Goal: Task Accomplishment & Management: Use online tool/utility

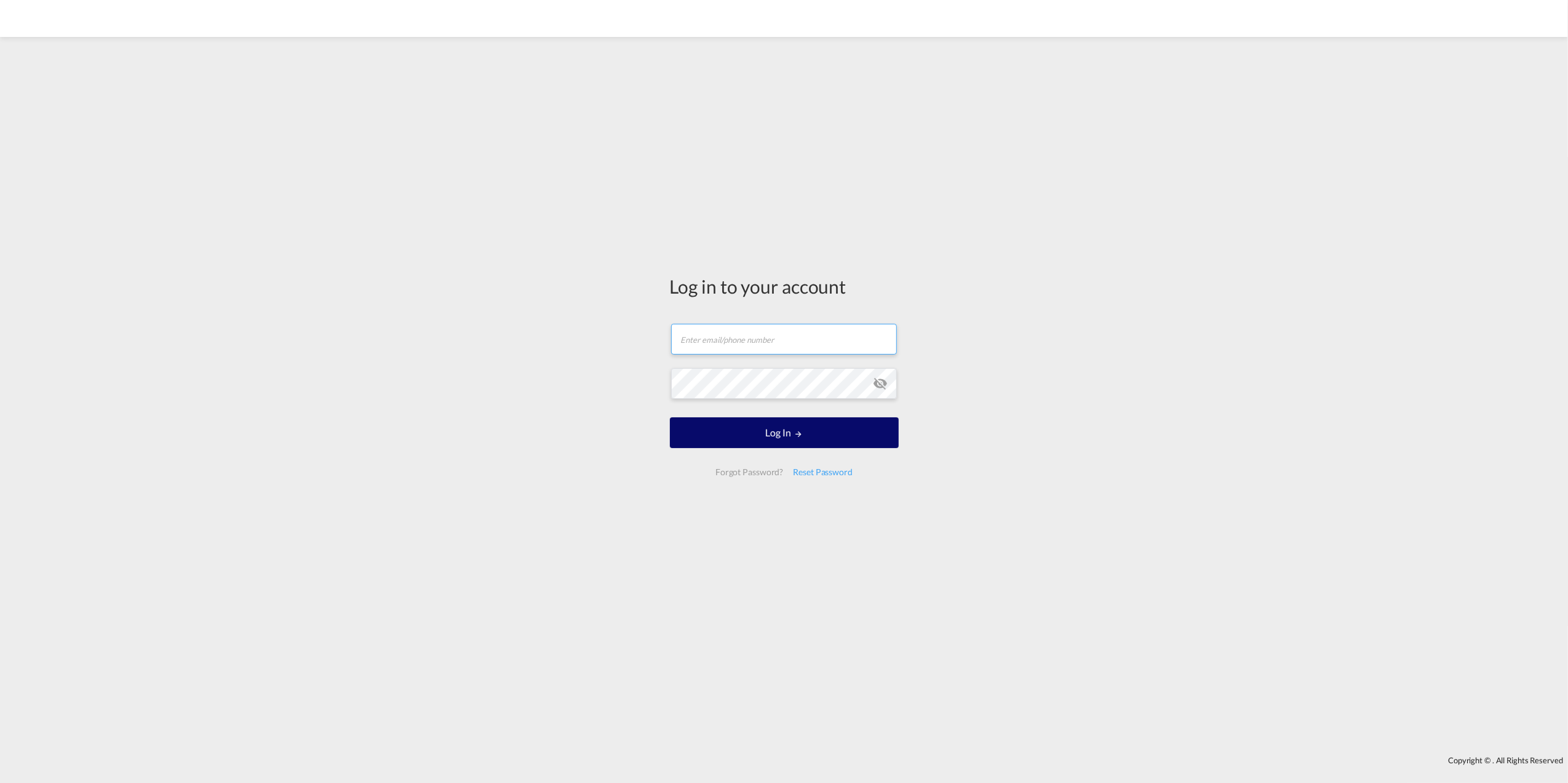
type input "[DOMAIN_NAME][EMAIL_ADDRESS][PERSON_NAME][DOMAIN_NAME]"
click at [749, 429] on button "Log In" at bounding box center [784, 432] width 229 height 31
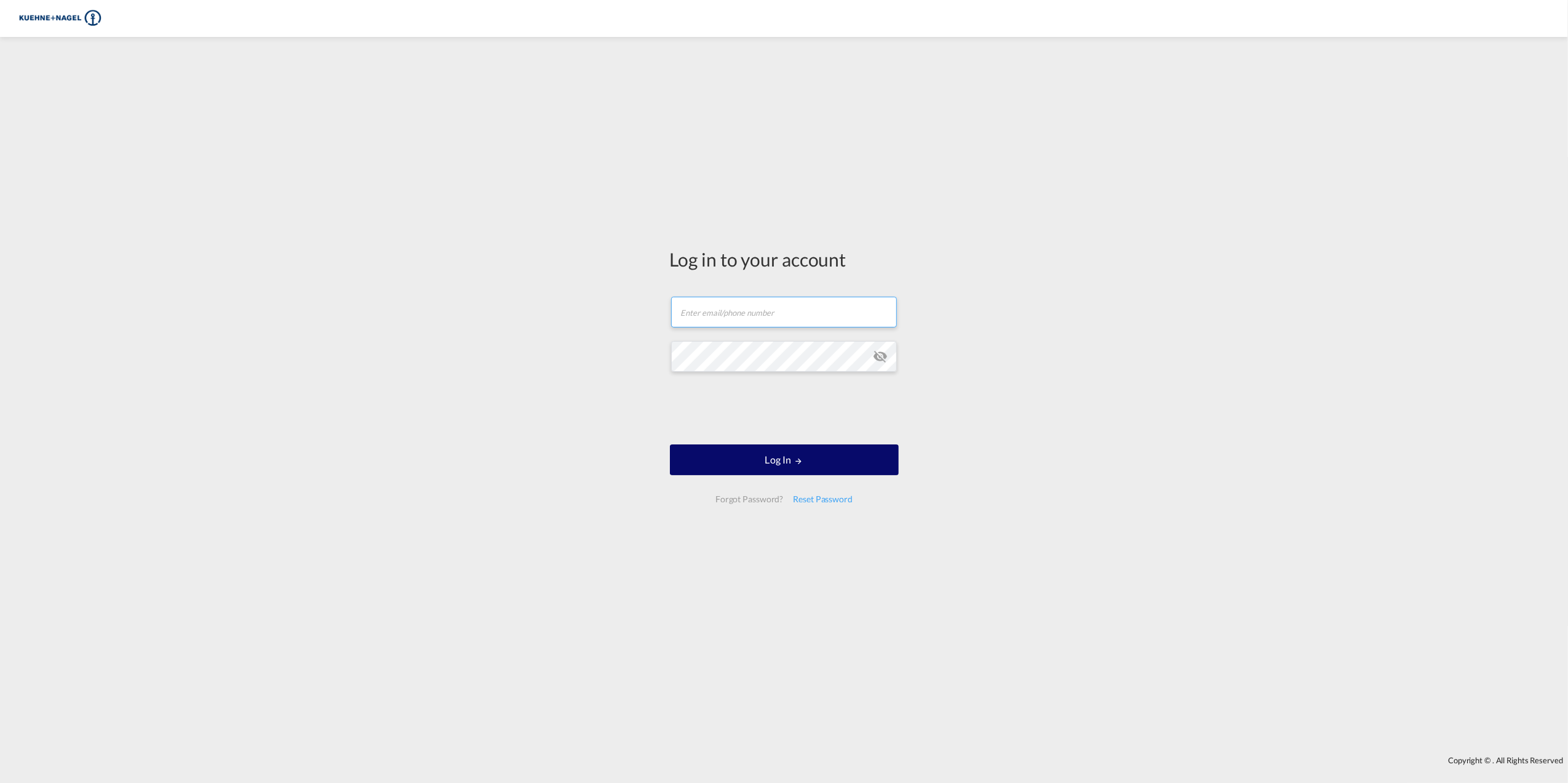
type input "[DOMAIN_NAME][EMAIL_ADDRESS][PERSON_NAME][DOMAIN_NAME]"
click at [800, 458] on md-icon "LOGIN" at bounding box center [798, 461] width 8 height 8
